Goal: Information Seeking & Learning: Check status

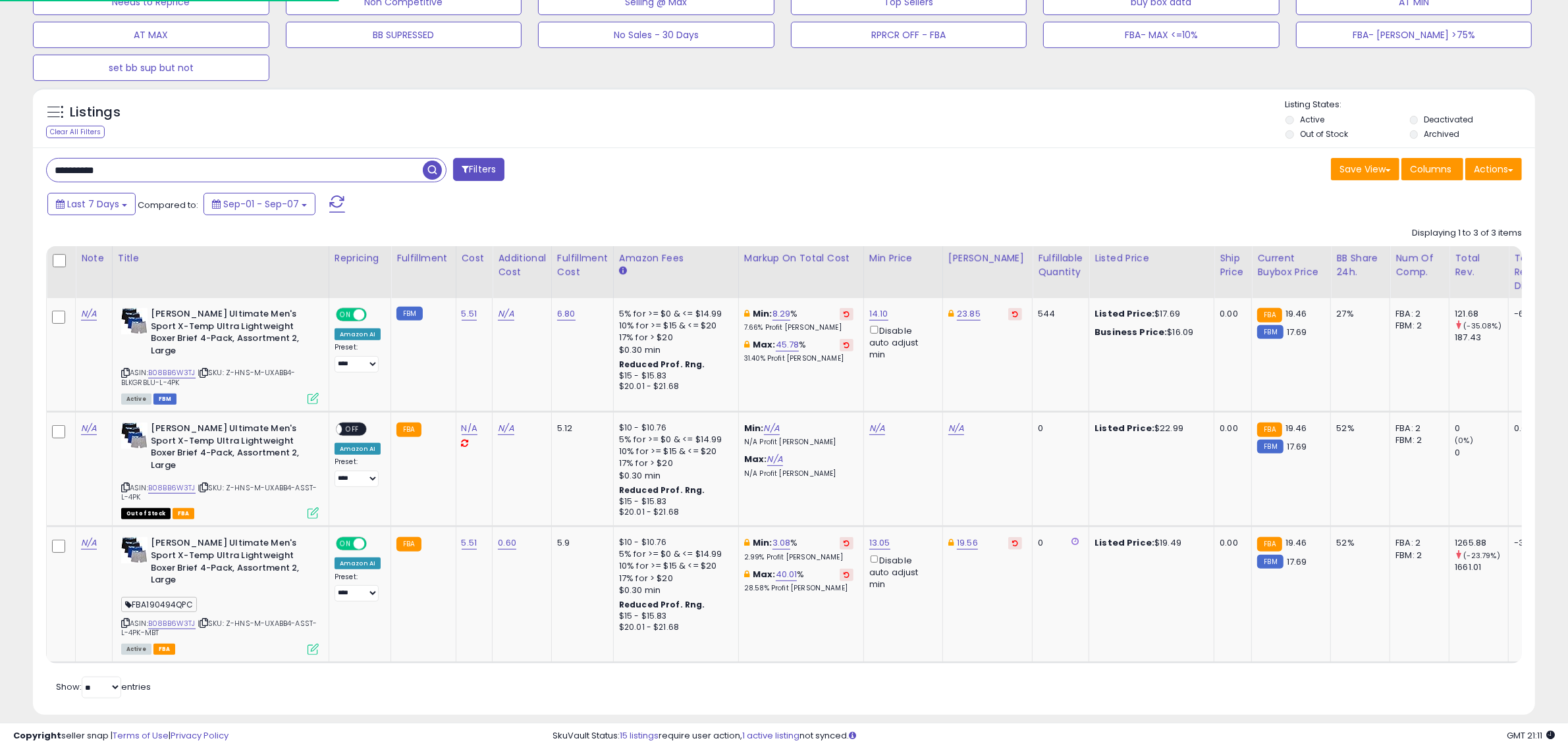
scroll to position [270, 873]
click at [295, 175] on input "**********" at bounding box center [235, 170] width 376 height 23
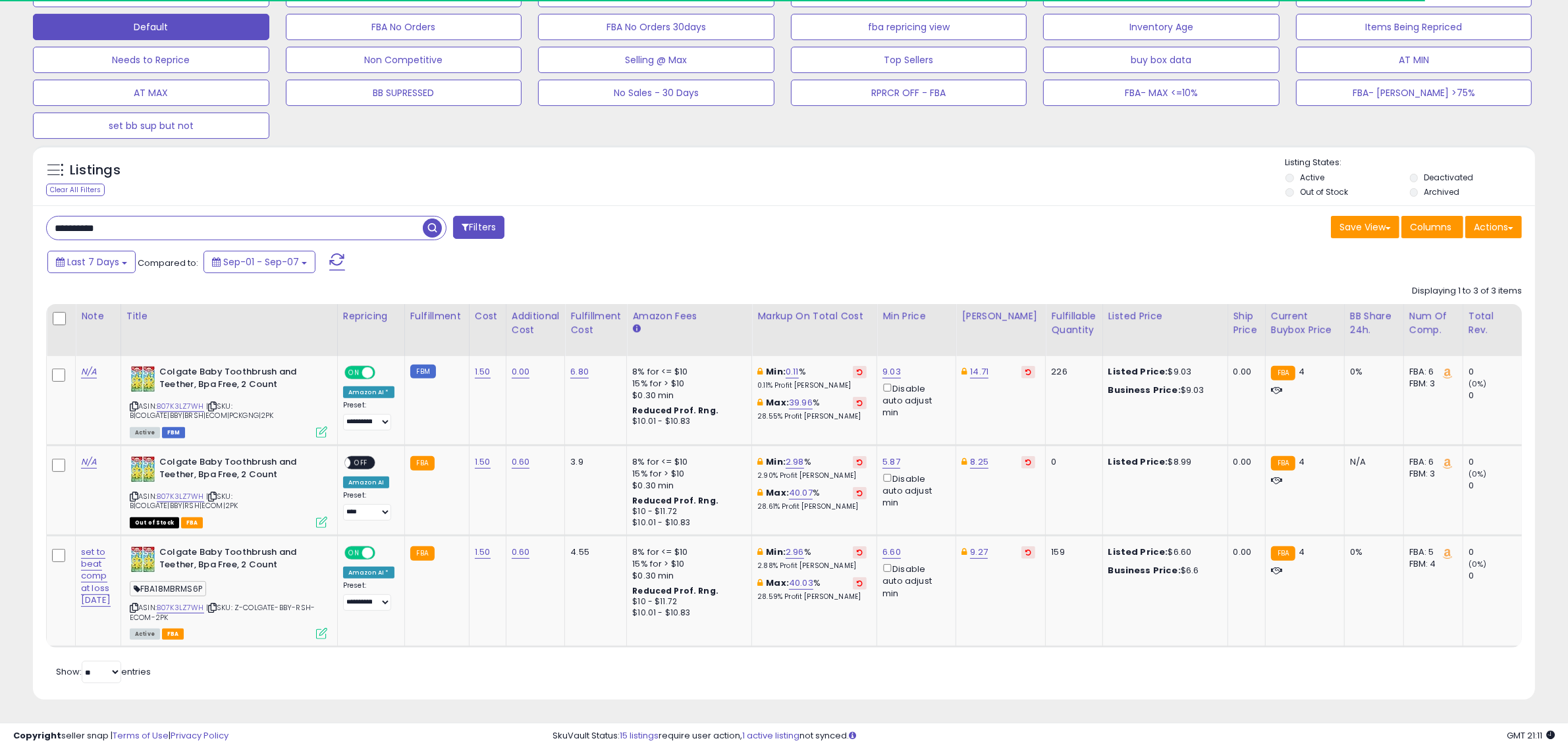
scroll to position [446, 0]
click at [300, 216] on input "**********" at bounding box center [235, 228] width 376 height 23
type input "**********"
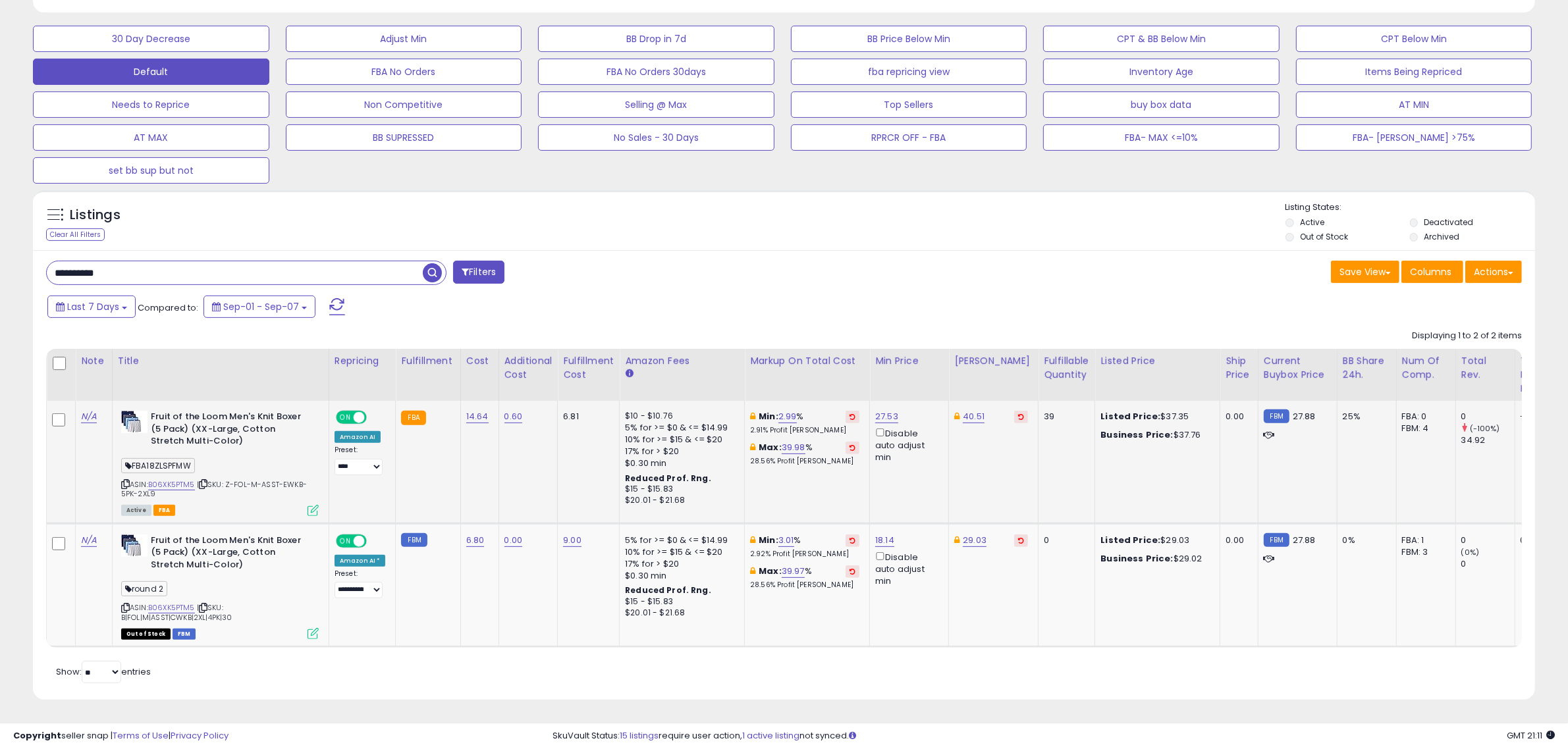
scroll to position [270, 873]
drag, startPoint x: 1031, startPoint y: 402, endPoint x: 1070, endPoint y: 402, distance: 39.0
click at [1070, 411] on div "39" at bounding box center [1064, 417] width 41 height 12
drag, startPoint x: 1283, startPoint y: 403, endPoint x: 1320, endPoint y: 403, distance: 37.0
click at [1320, 403] on td "FBM 27.88" at bounding box center [1297, 462] width 79 height 122
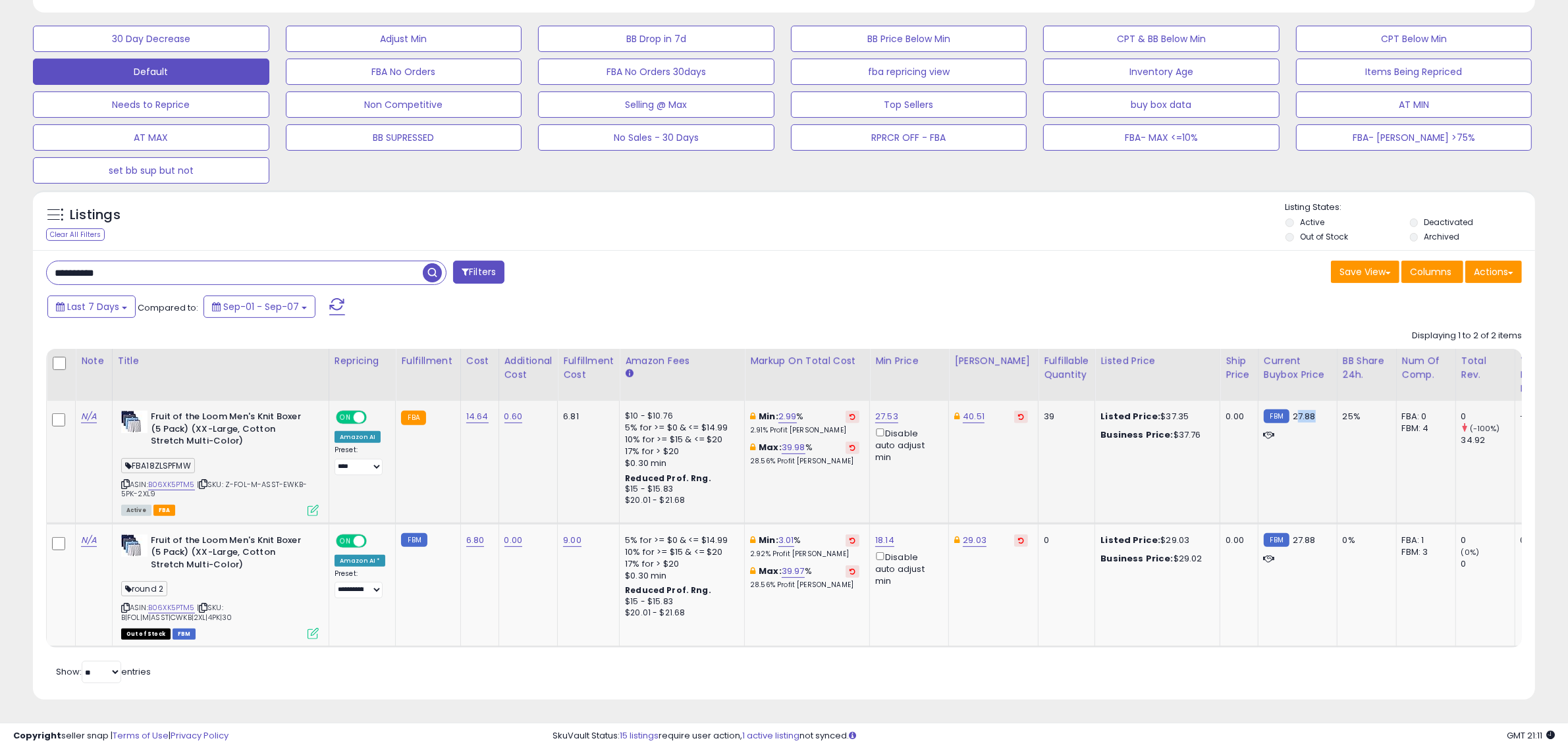
drag, startPoint x: 1185, startPoint y: 404, endPoint x: 1141, endPoint y: 404, distance: 44.0
click at [1141, 411] on div "Listed Price: $37.35" at bounding box center [1155, 417] width 109 height 12
drag, startPoint x: 1282, startPoint y: 402, endPoint x: 1320, endPoint y: 402, distance: 38.0
click at [1320, 402] on td "FBM 27.88" at bounding box center [1297, 462] width 79 height 122
click at [367, 459] on select "**********" at bounding box center [359, 467] width 48 height 17
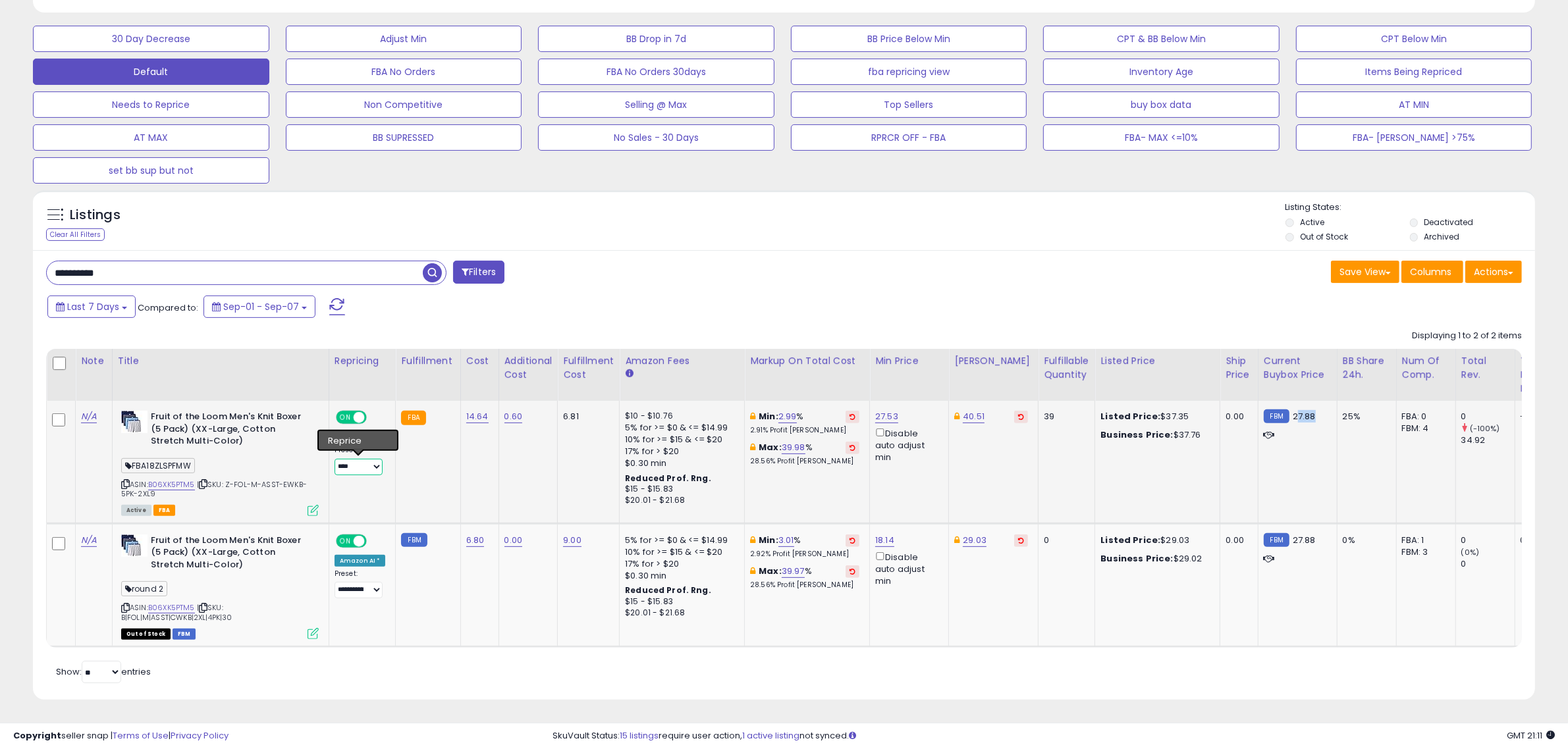
select select "**********"
click at [335, 459] on select "**********" at bounding box center [359, 467] width 48 height 17
drag, startPoint x: 1135, startPoint y: 405, endPoint x: 1182, endPoint y: 405, distance: 47.0
click at [1182, 411] on div "Listed Price: $37.35" at bounding box center [1155, 417] width 109 height 12
drag, startPoint x: 1151, startPoint y: 525, endPoint x: 1144, endPoint y: 531, distance: 9.2
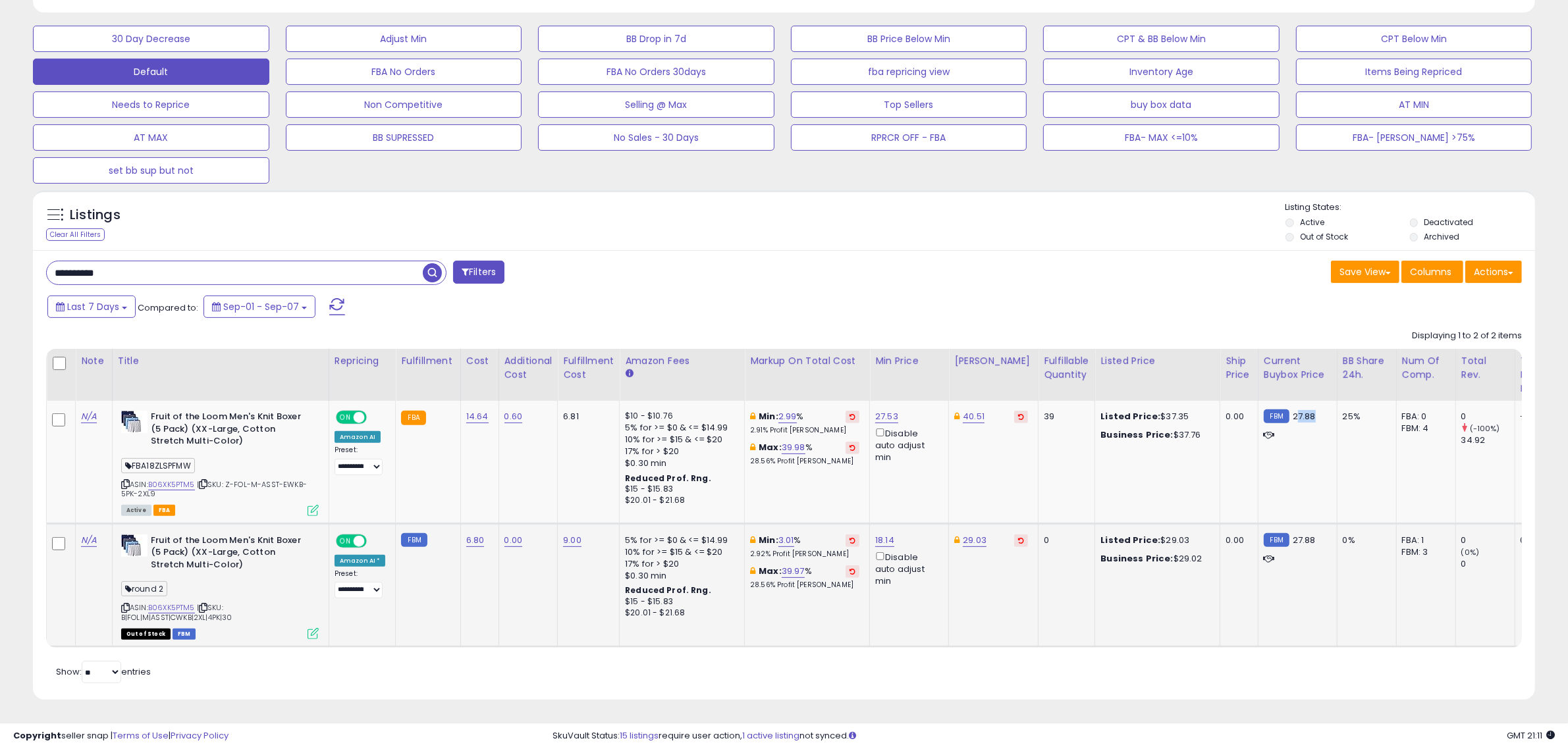
click at [1170, 535] on div "Listed Price: $29.03" at bounding box center [1155, 541] width 109 height 12
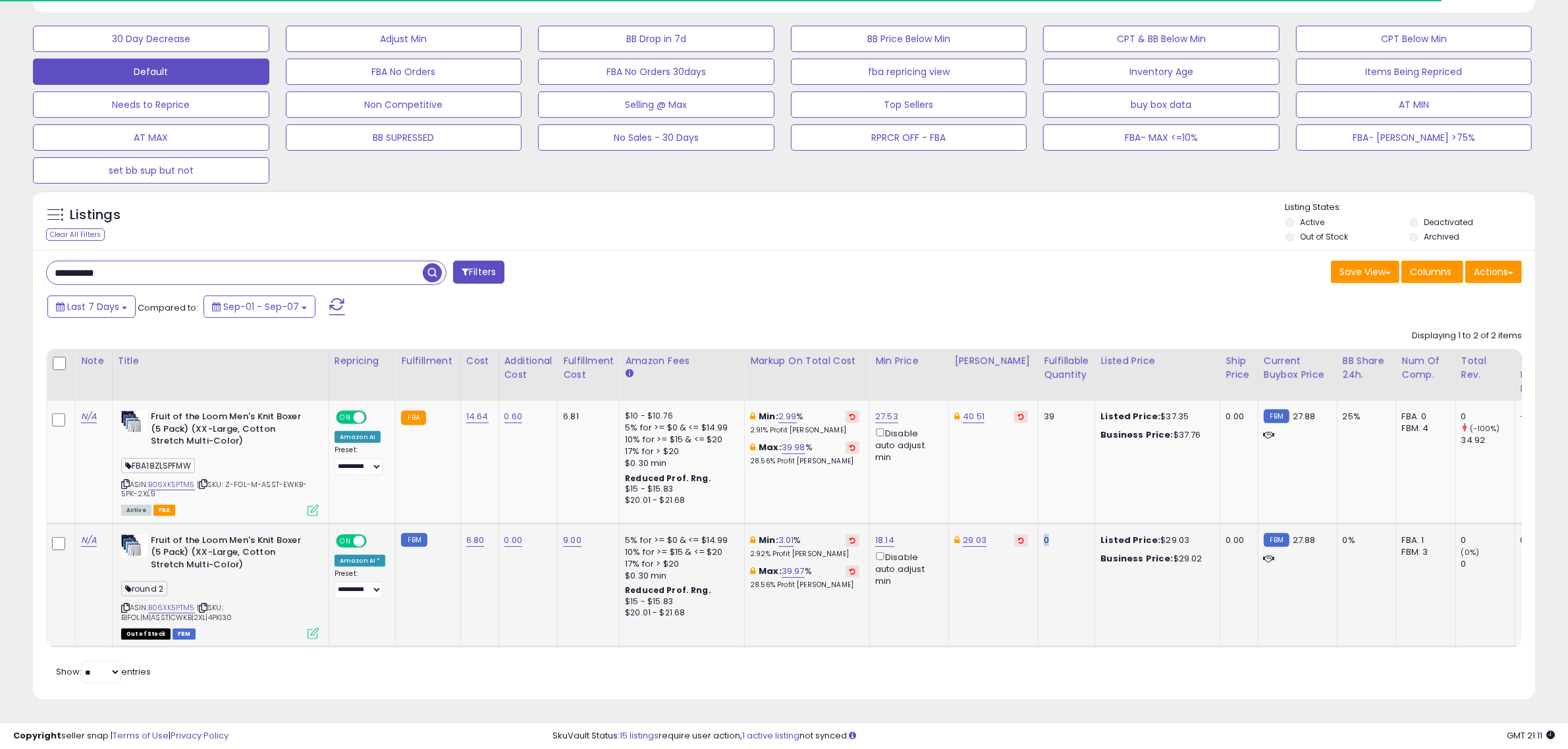
drag, startPoint x: 1038, startPoint y: 525, endPoint x: 1020, endPoint y: 525, distance: 18.0
click at [1020, 525] on tr "N/A Fruit of the Loom Men's Knit Boxer (5 Pack) (XX-Large, Cotton Stretch Multi…" at bounding box center [1105, 585] width 2116 height 124
drag, startPoint x: 1144, startPoint y: 517, endPoint x: 1197, endPoint y: 522, distance: 53.2
click at [1197, 524] on td "Listed Price: $29.03 Business Price: $29.02" at bounding box center [1157, 585] width 125 height 124
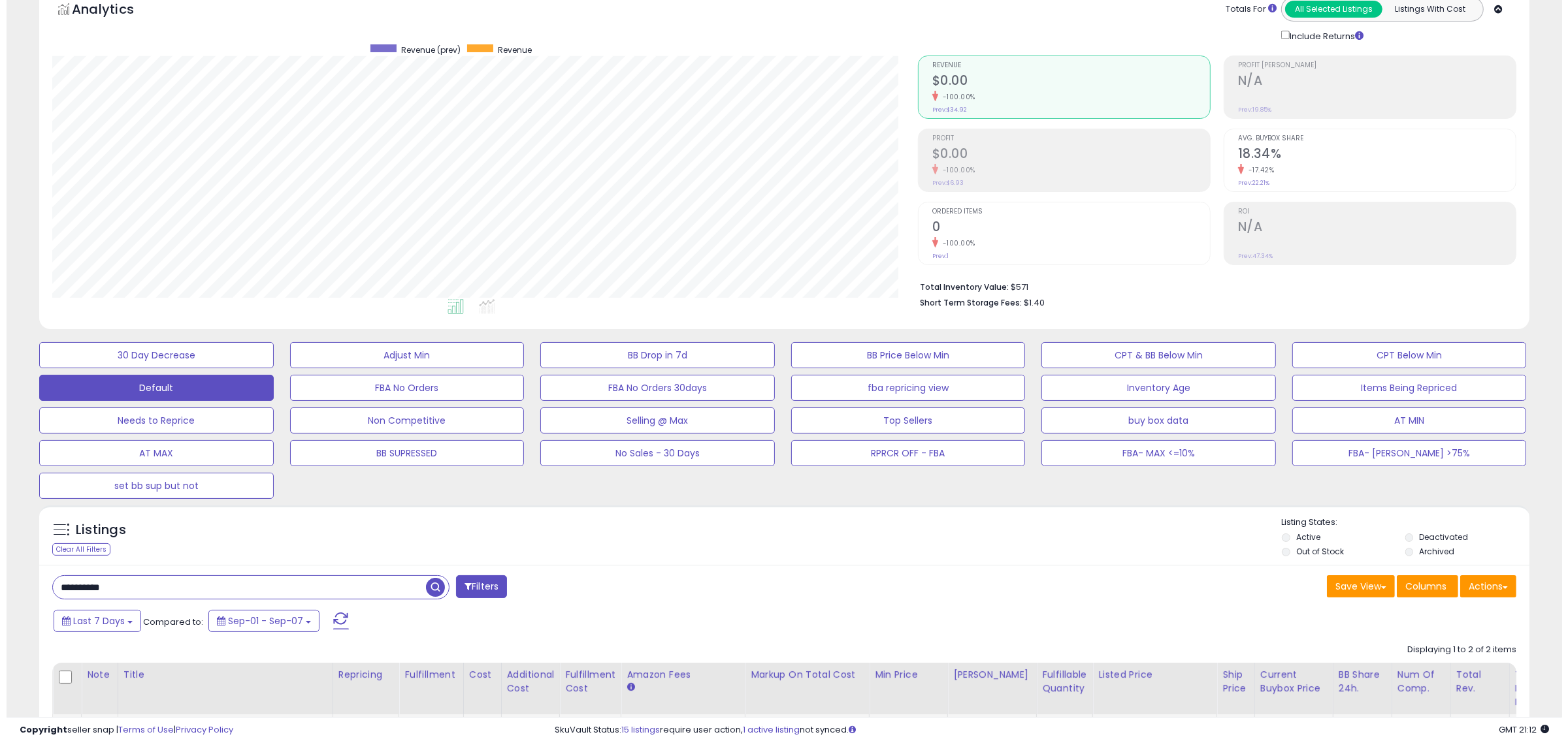
scroll to position [0, 0]
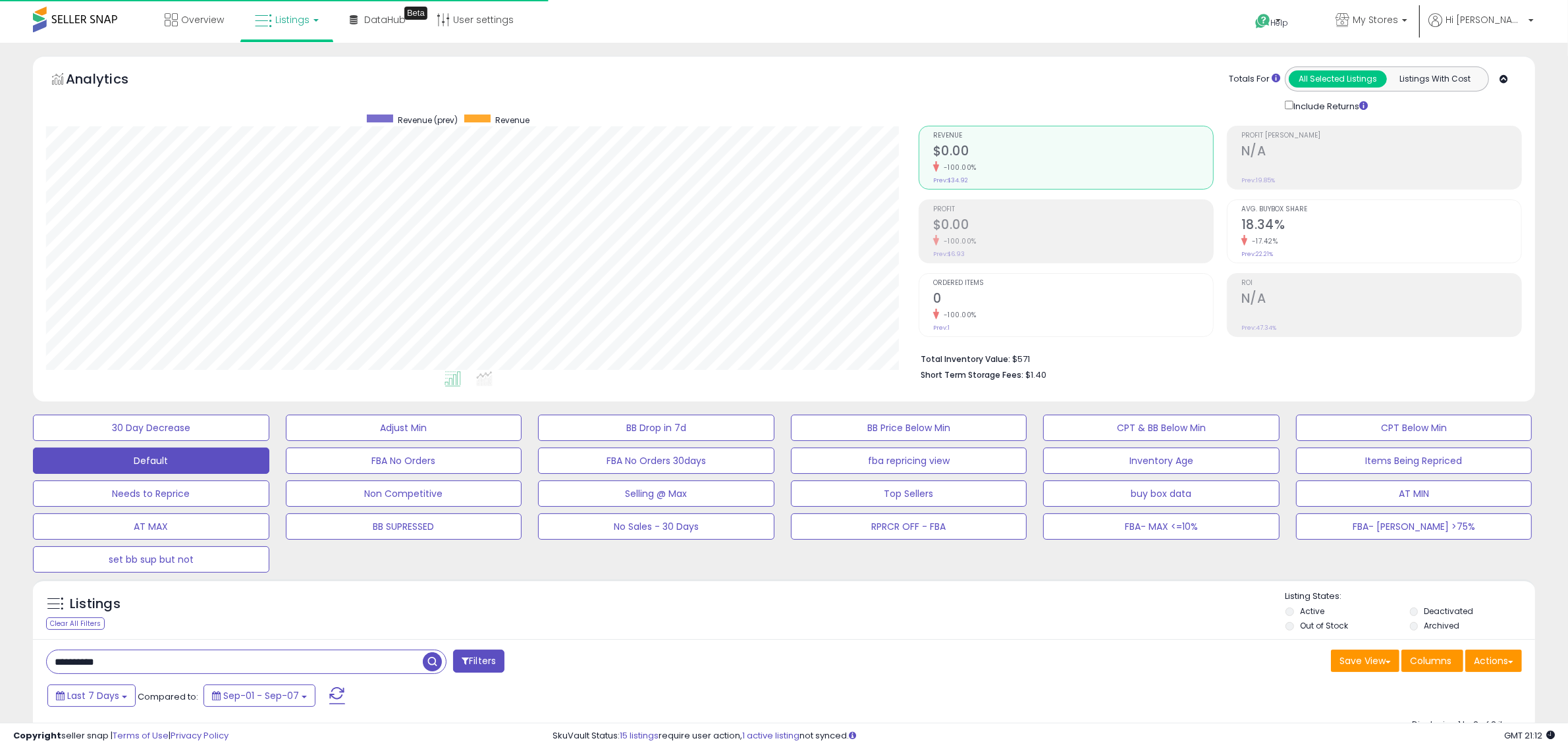
click at [1332, 224] on h2 "18.34%" at bounding box center [1381, 226] width 280 height 18
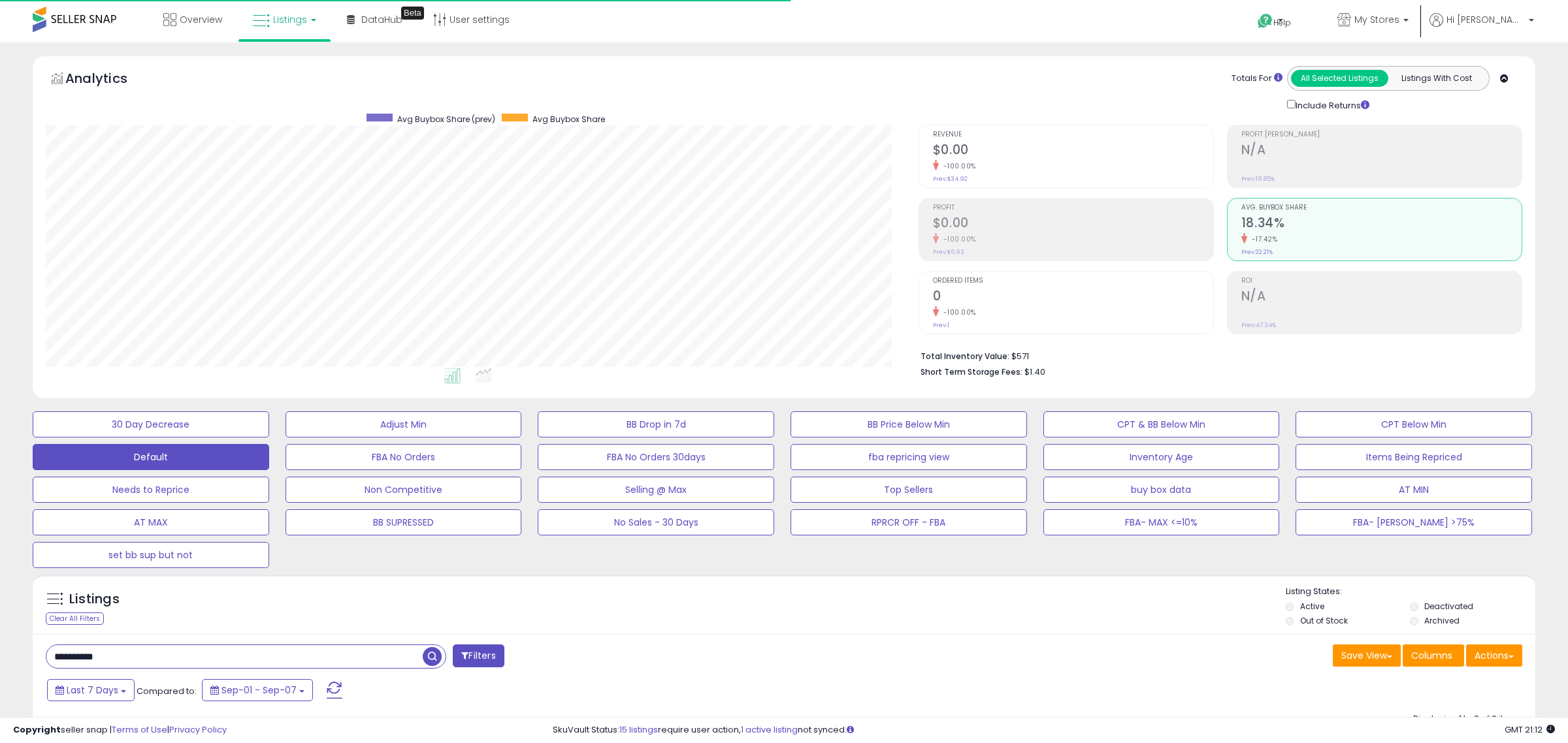
scroll to position [652935, 652508]
click at [1070, 166] on div "-100.00%" at bounding box center [1065, 166] width 277 height 13
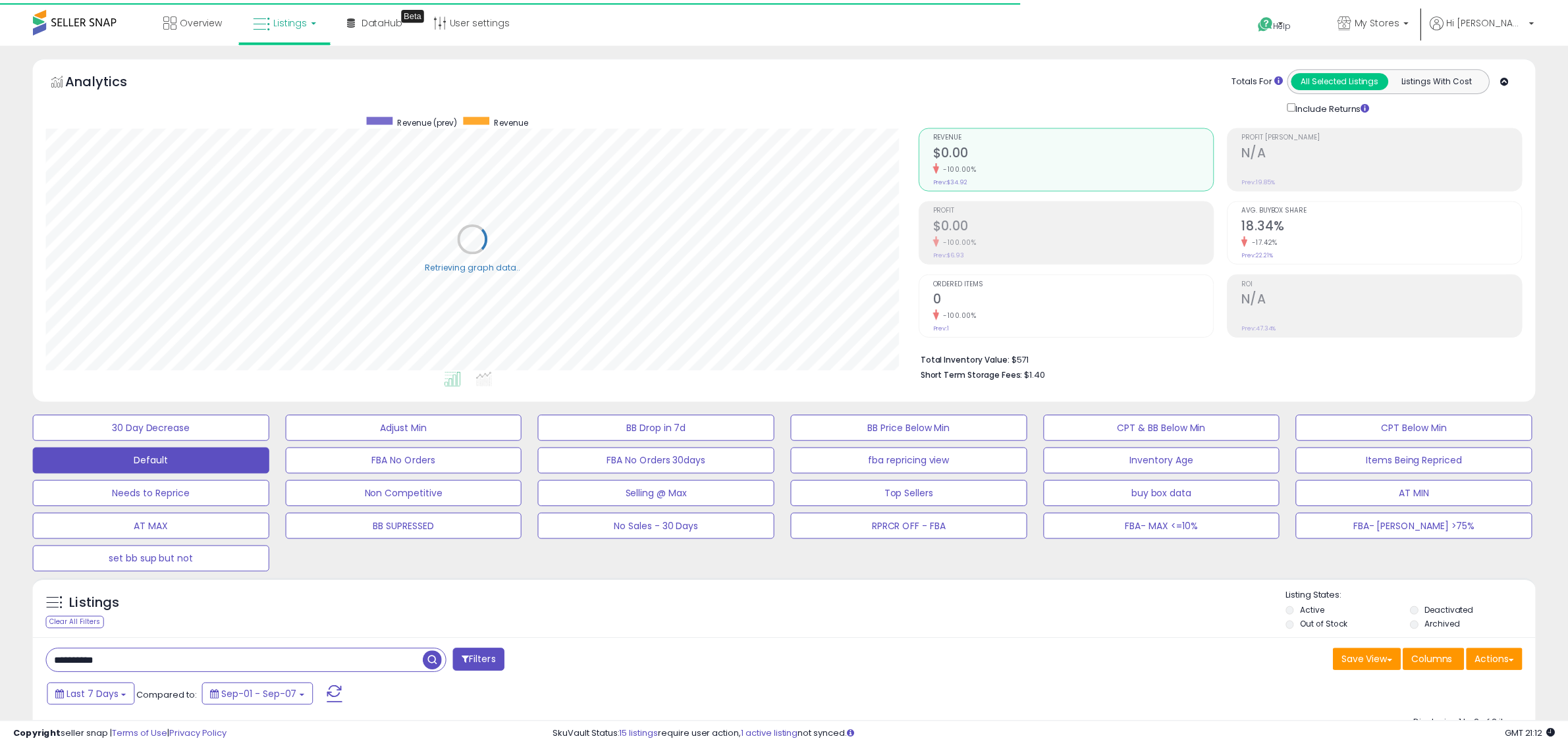
scroll to position [270, 879]
click at [1346, 236] on div "-17.42%" at bounding box center [1393, 241] width 283 height 13
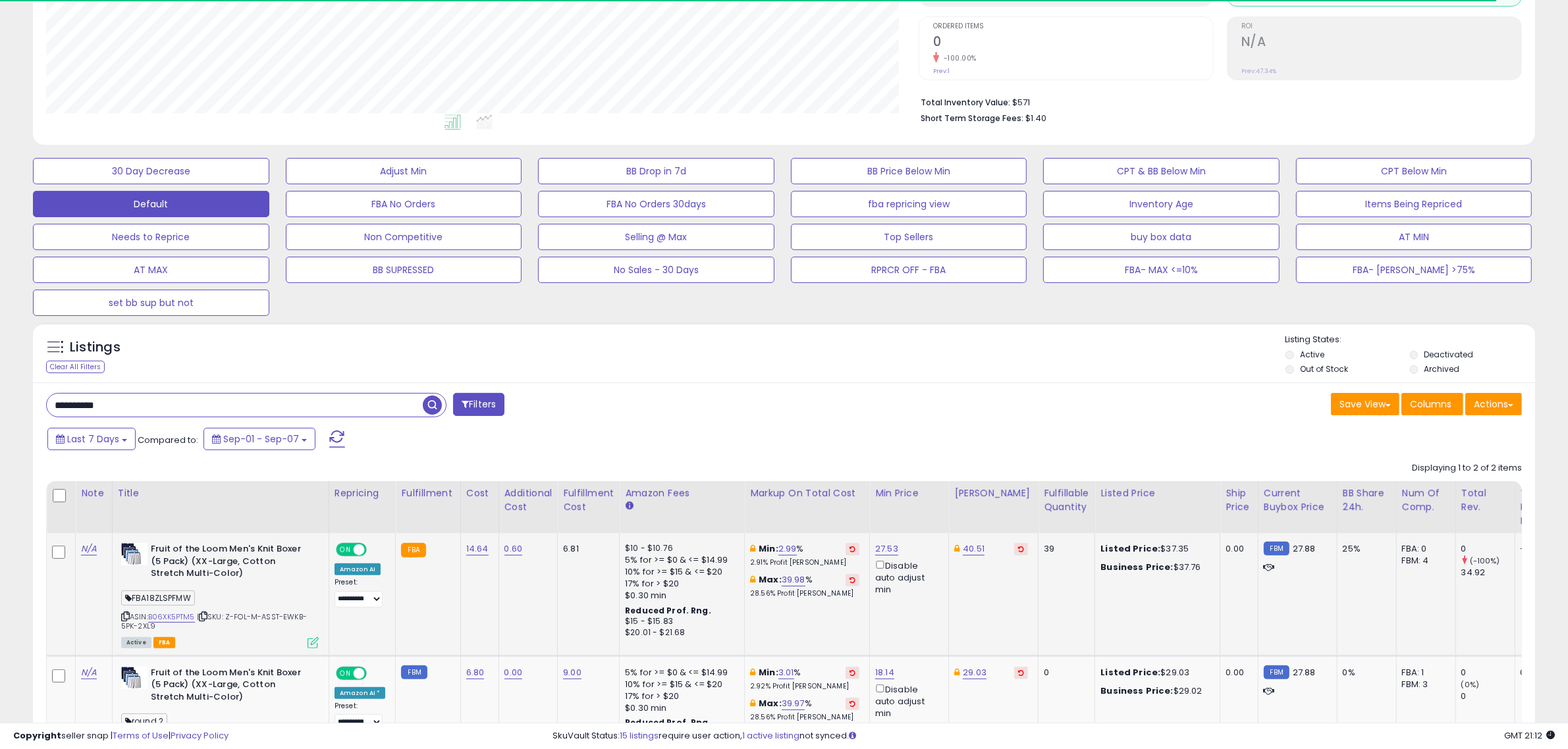
scroll to position [402, 0]
